Goal: Contribute content: Contribute content

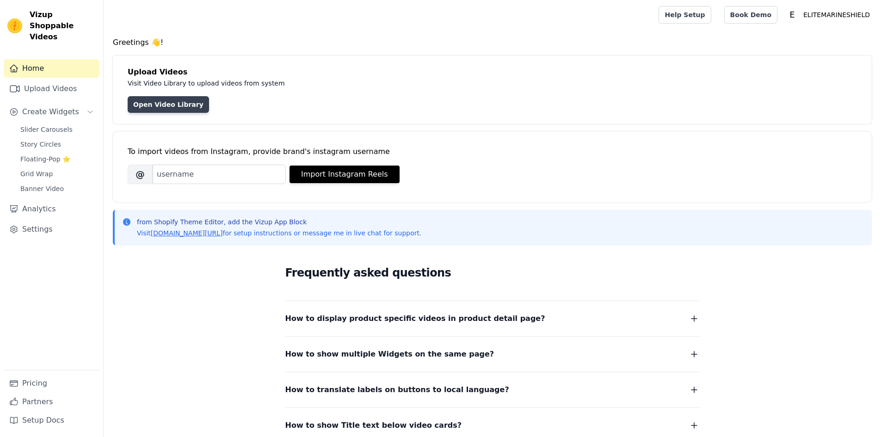
click at [158, 100] on link "Open Video Library" at bounding box center [168, 104] width 81 height 17
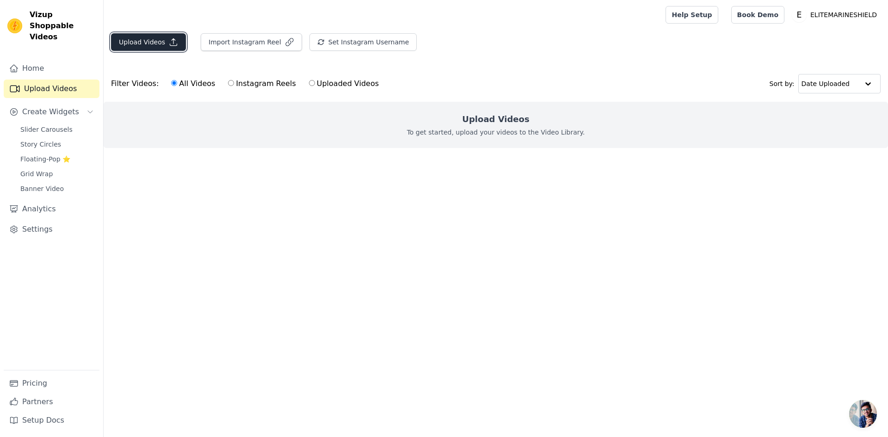
click at [155, 48] on button "Upload Videos" at bounding box center [148, 42] width 75 height 18
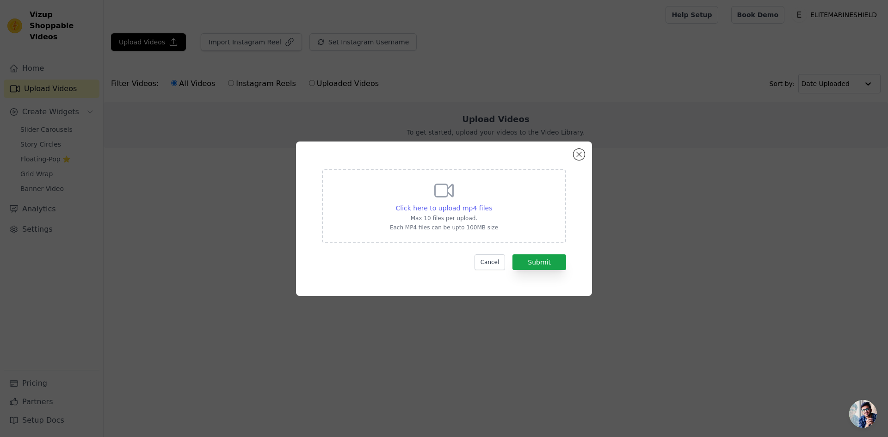
click at [435, 204] on span "Click here to upload mp4 files" at bounding box center [444, 207] width 97 height 7
click at [492, 204] on input "Click here to upload mp4 files Max 10 files per upload. Each MP4 files can be u…" at bounding box center [492, 203] width 0 height 0
type input "C:\fakepath\0_Woman_Girl_2160x3840 (1).mov"
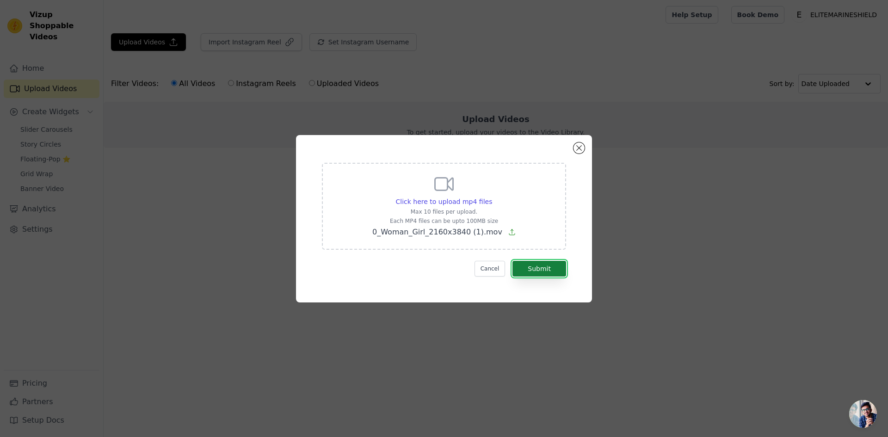
click at [540, 272] on button "Submit" at bounding box center [540, 269] width 54 height 16
click at [545, 284] on div "Click here to upload mp4 files Max 10 files per upload. Each MP4 files can be u…" at bounding box center [444, 219] width 263 height 134
click at [578, 149] on button "Close modal" at bounding box center [579, 147] width 11 height 11
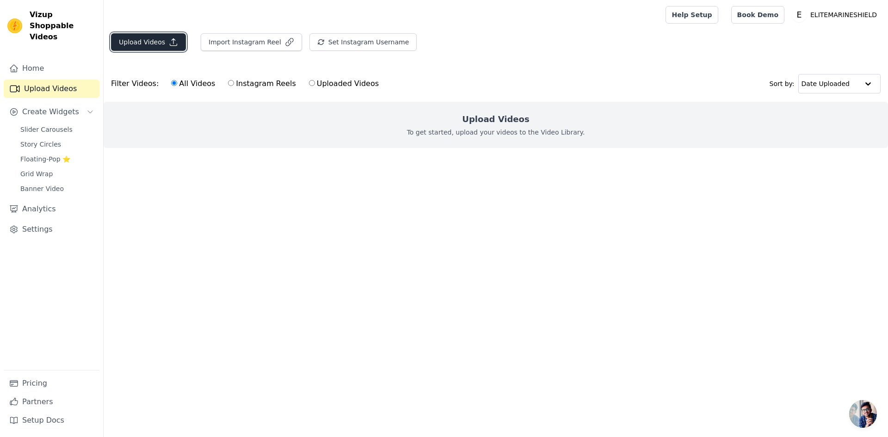
click at [149, 41] on button "Upload Videos" at bounding box center [148, 42] width 75 height 18
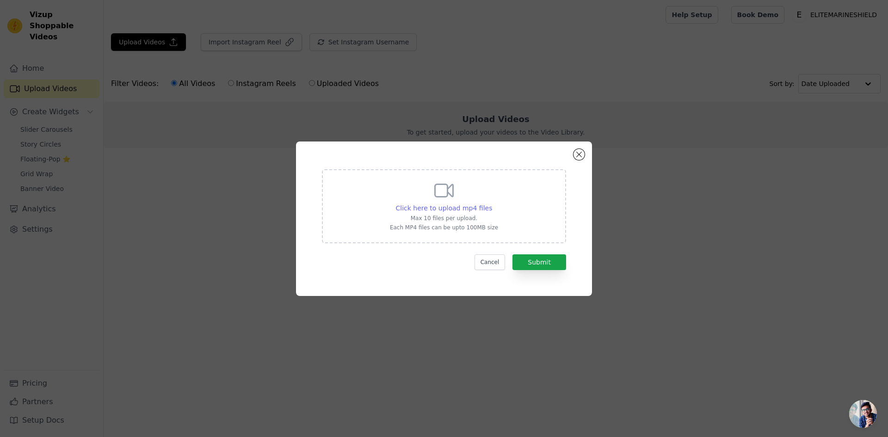
click at [464, 210] on span "Click here to upload mp4 files" at bounding box center [444, 207] width 97 height 7
click at [492, 204] on input "Click here to upload mp4 files Max 10 files per upload. Each MP4 files can be u…" at bounding box center [492, 203] width 0 height 0
type input "C:\fakepath\0_Woman_Girl_2160x3840 (1).mov"
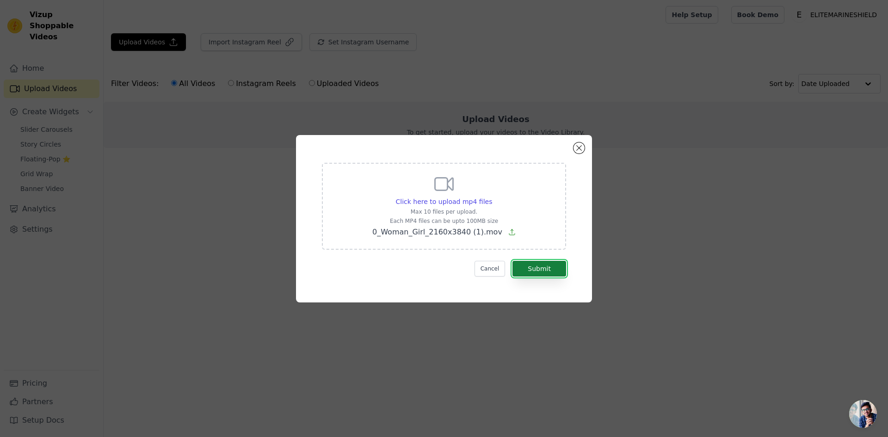
click at [534, 268] on button "Submit" at bounding box center [540, 269] width 54 height 16
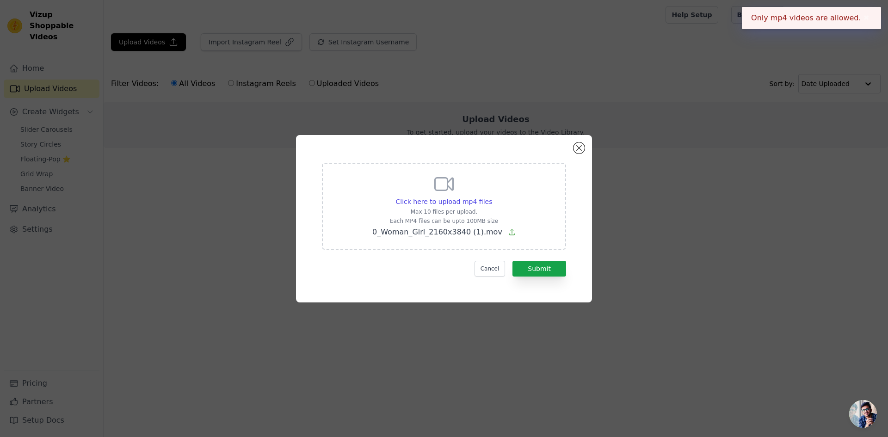
click at [866, 13] on button "✖" at bounding box center [866, 17] width 11 height 11
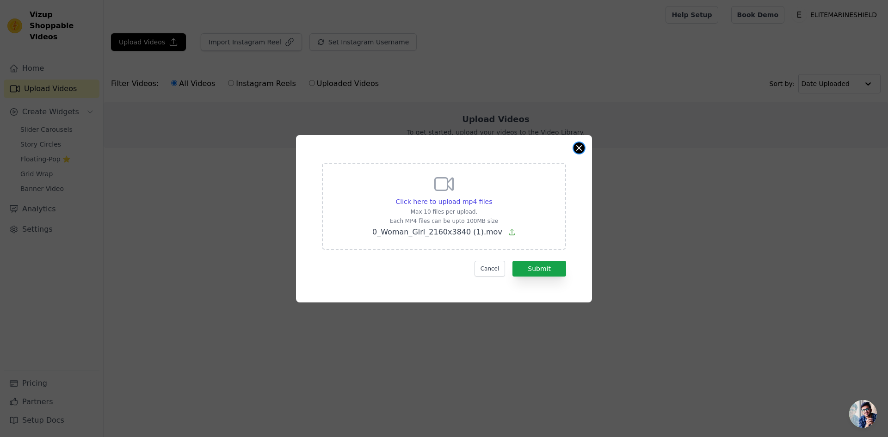
click at [581, 146] on button "Close modal" at bounding box center [579, 147] width 11 height 11
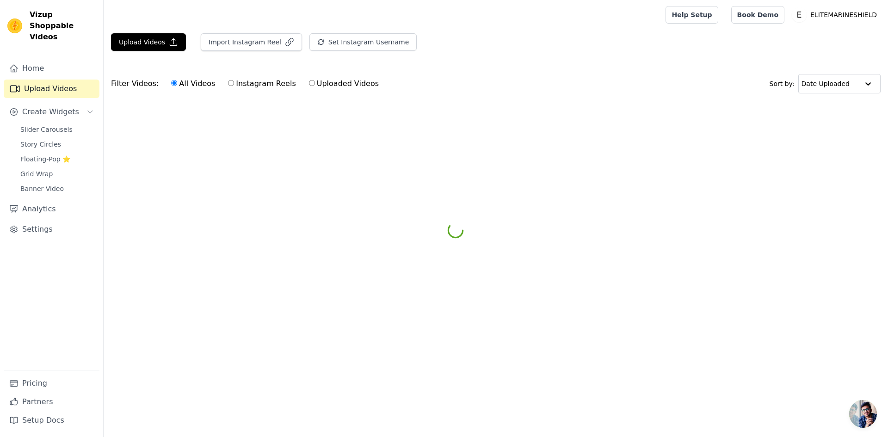
click at [627, 139] on html "Vizup Shoppable Videos Home Upload Videos Create Widgets Slider Carousels Story…" at bounding box center [444, 69] width 888 height 139
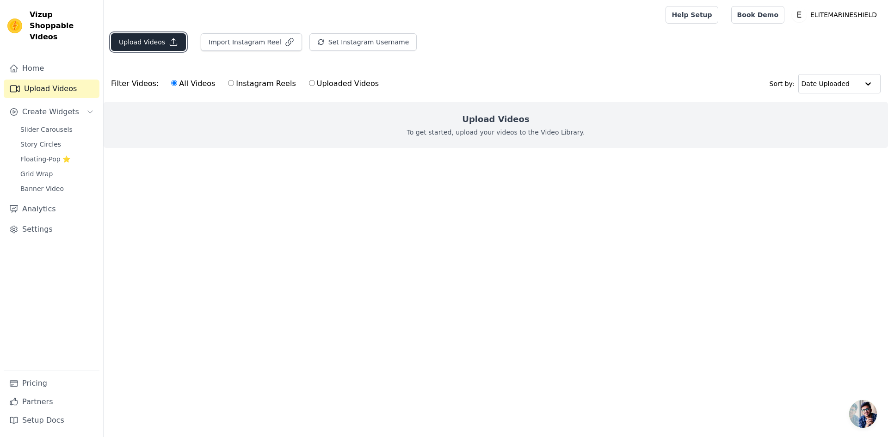
click at [147, 42] on button "Upload Videos" at bounding box center [148, 42] width 75 height 18
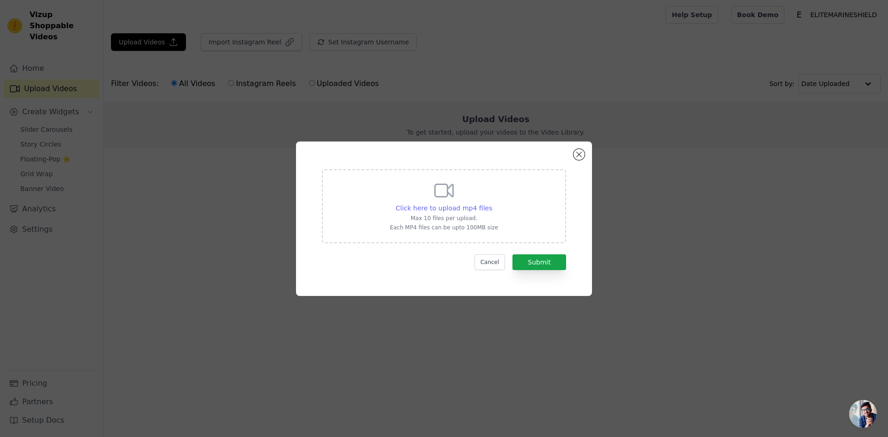
click at [462, 209] on span "Click here to upload mp4 files" at bounding box center [444, 207] width 97 height 7
click at [492, 204] on input "Click here to upload mp4 files Max 10 files per upload. Each MP4 files can be u…" at bounding box center [492, 203] width 0 height 0
type input "C:\fakepath\522935_Yacht_Ship_1280x720.mp4"
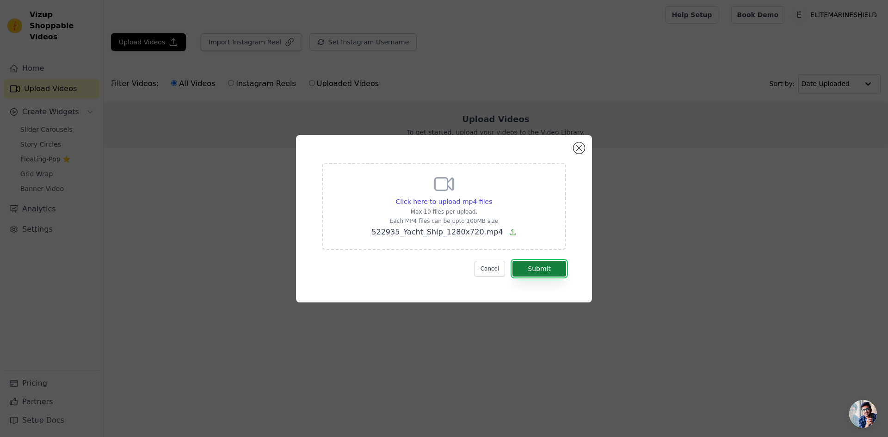
click at [553, 272] on button "Submit" at bounding box center [540, 269] width 54 height 16
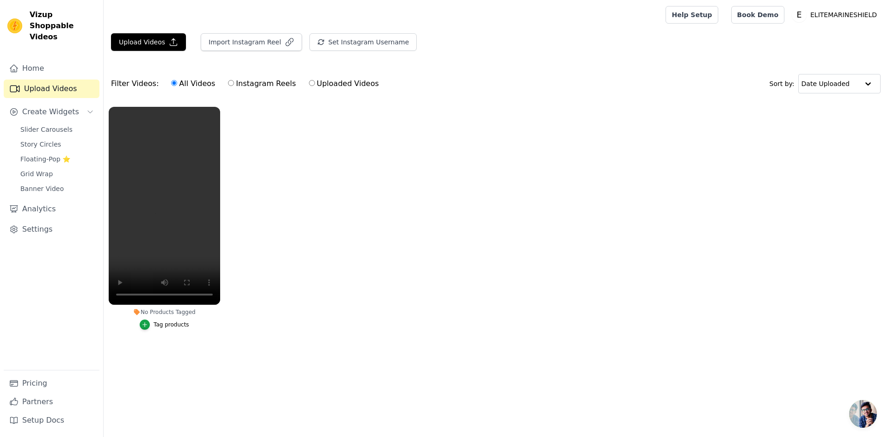
click at [315, 247] on ul "No Products Tagged Tag products" at bounding box center [496, 228] width 785 height 252
click at [319, 248] on ul "No Products Tagged Tag products" at bounding box center [496, 228] width 785 height 252
click at [327, 225] on ul "No Products Tagged Tag products" at bounding box center [496, 228] width 785 height 252
click at [155, 312] on div "No Products Tagged" at bounding box center [164, 312] width 111 height 7
click at [156, 323] on div "Tag products" at bounding box center [172, 324] width 36 height 7
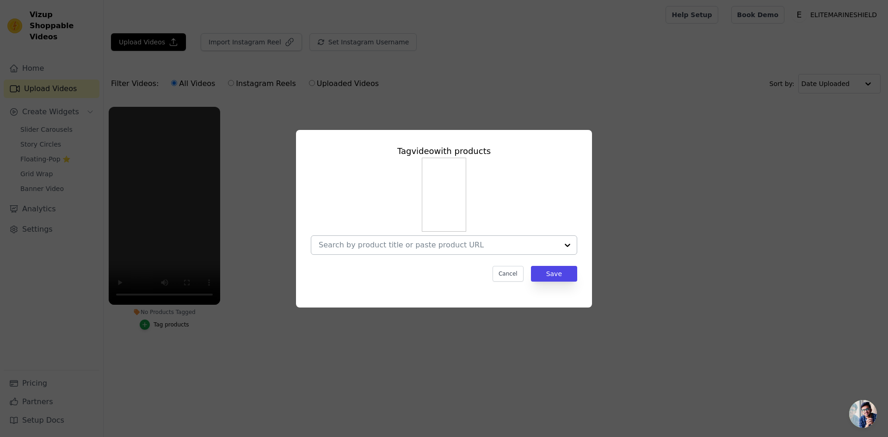
click at [462, 238] on div at bounding box center [439, 245] width 240 height 19
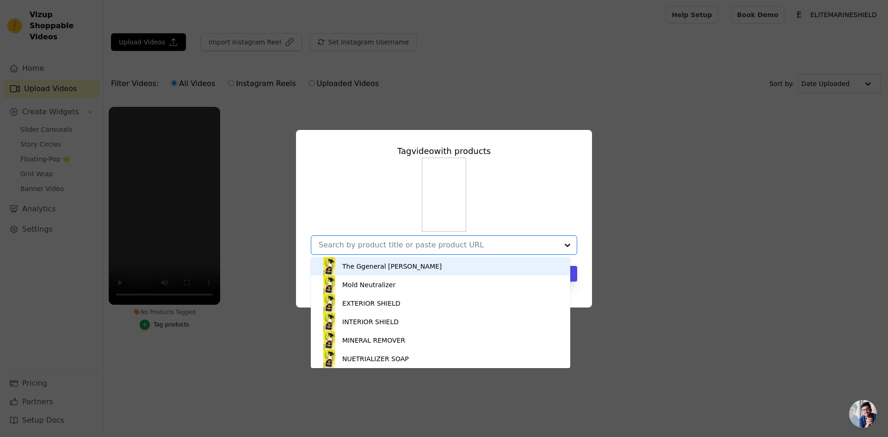
click at [423, 273] on div "The Ggeneral Cleaner" at bounding box center [440, 266] width 241 height 19
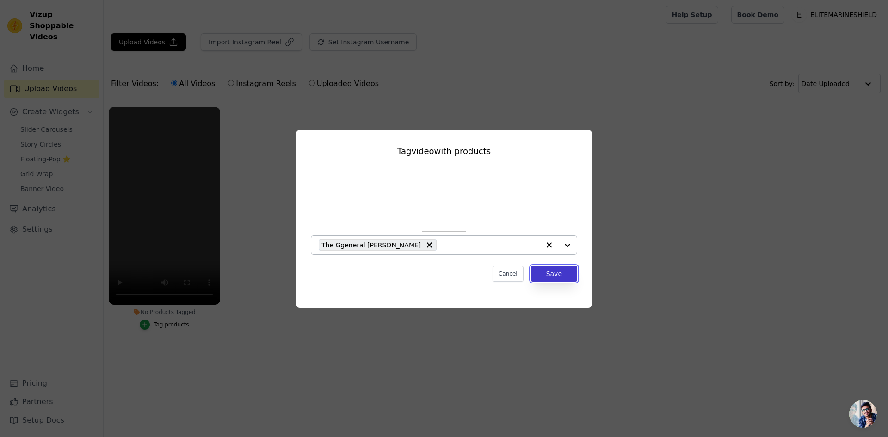
click at [563, 275] on button "Save" at bounding box center [554, 274] width 46 height 16
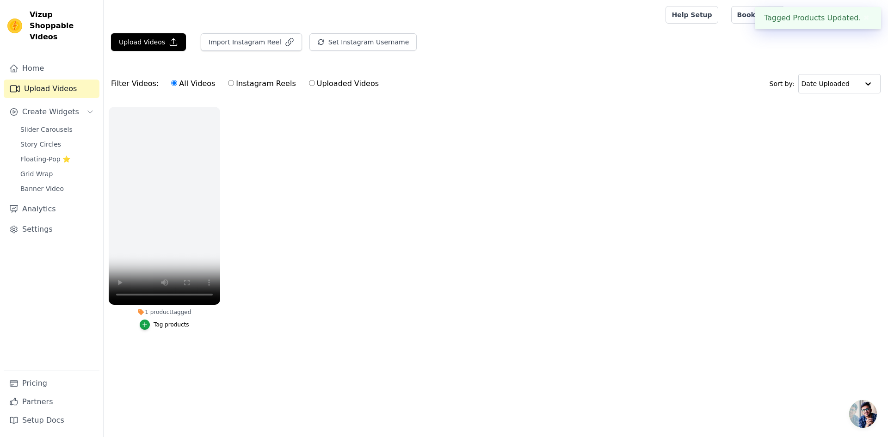
click at [341, 298] on ul "1 product tagged Tag products" at bounding box center [496, 228] width 785 height 252
drag, startPoint x: 287, startPoint y: 165, endPoint x: 282, endPoint y: 162, distance: 5.8
click at [286, 164] on ul "1 product tagged Tag products" at bounding box center [496, 228] width 785 height 252
click at [331, 172] on ul "1 product tagged Tag products" at bounding box center [496, 228] width 785 height 252
click at [513, 154] on ul "1 product tagged Tag products" at bounding box center [496, 228] width 785 height 252
